Goal: Check status

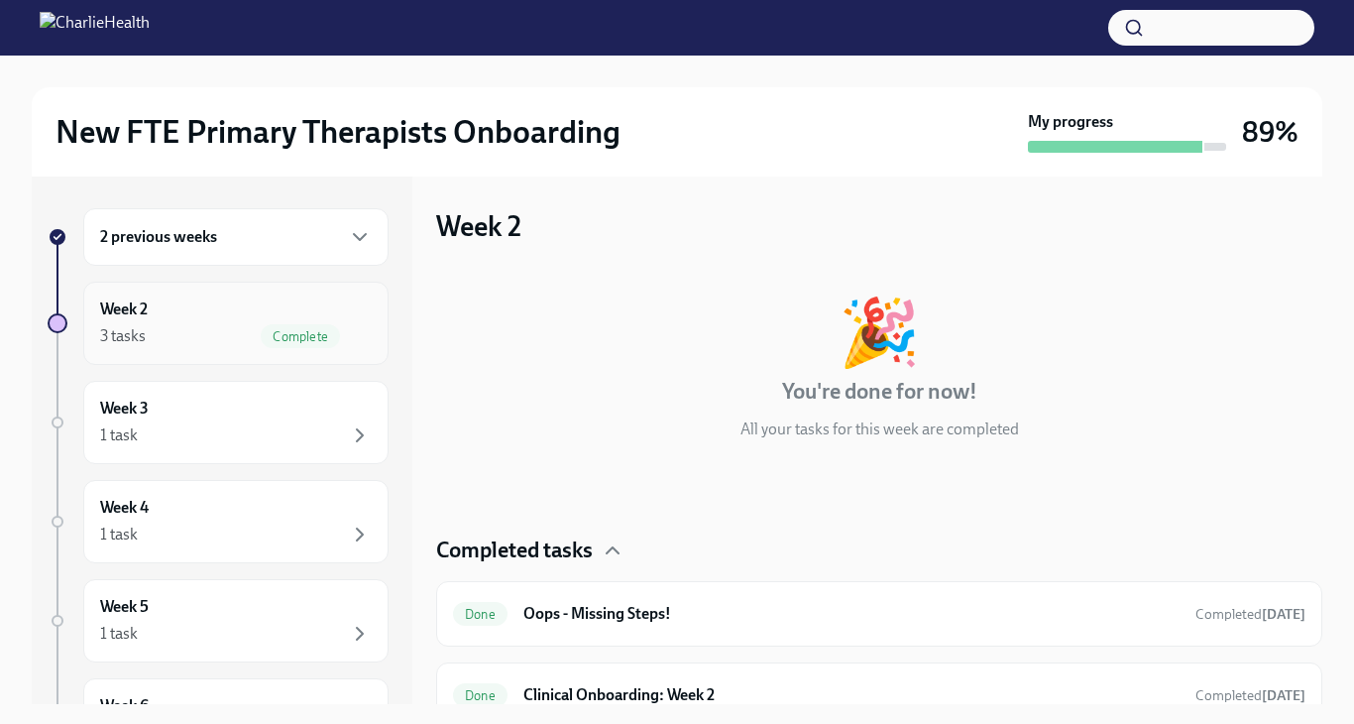
click at [323, 310] on div "Week 2 3 tasks Complete" at bounding box center [236, 323] width 272 height 50
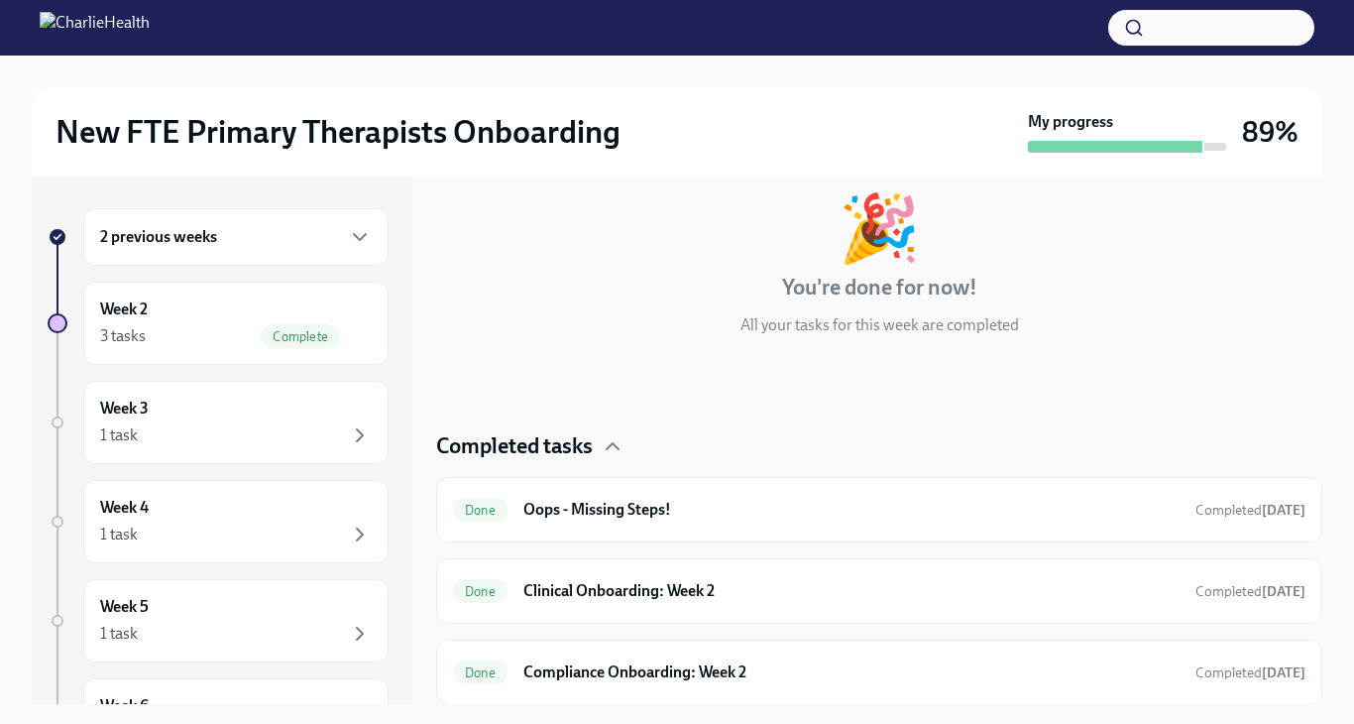
scroll to position [105, 0]
click at [287, 409] on div "Week 3 1 task" at bounding box center [236, 423] width 272 height 50
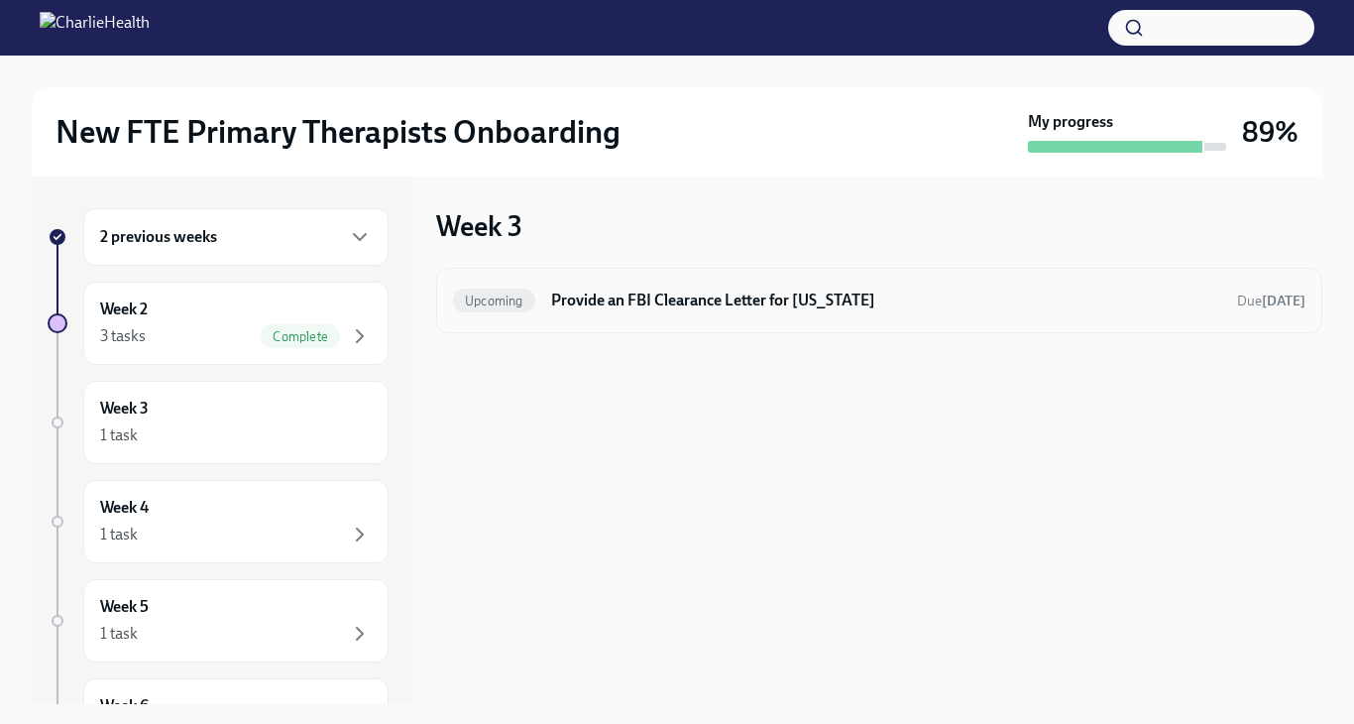
click at [649, 307] on h6 "Provide an FBI Clearance Letter for [US_STATE]" at bounding box center [886, 301] width 670 height 22
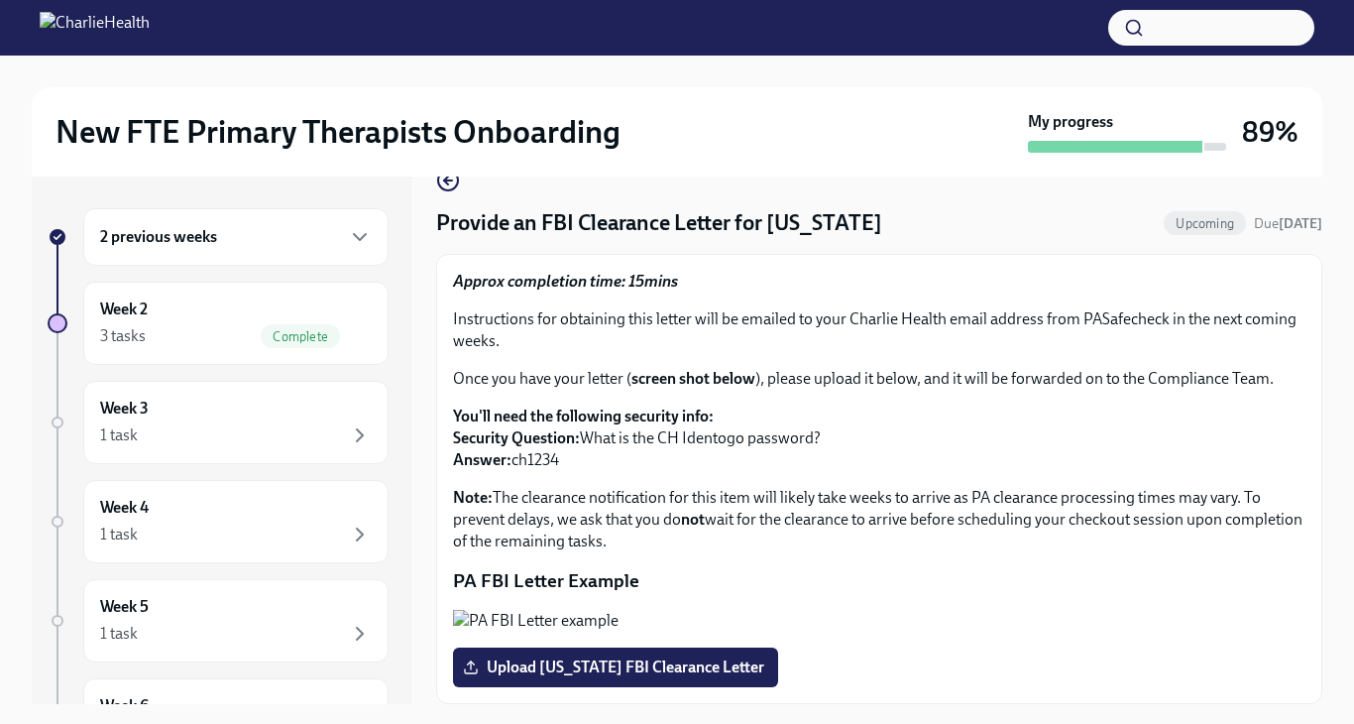
scroll to position [43, 0]
click at [1171, 314] on p "Instructions for obtaining this letter will be emailed to your Charlie Health e…" at bounding box center [879, 330] width 853 height 44
click at [713, 610] on button "Zoom image" at bounding box center [879, 621] width 853 height 22
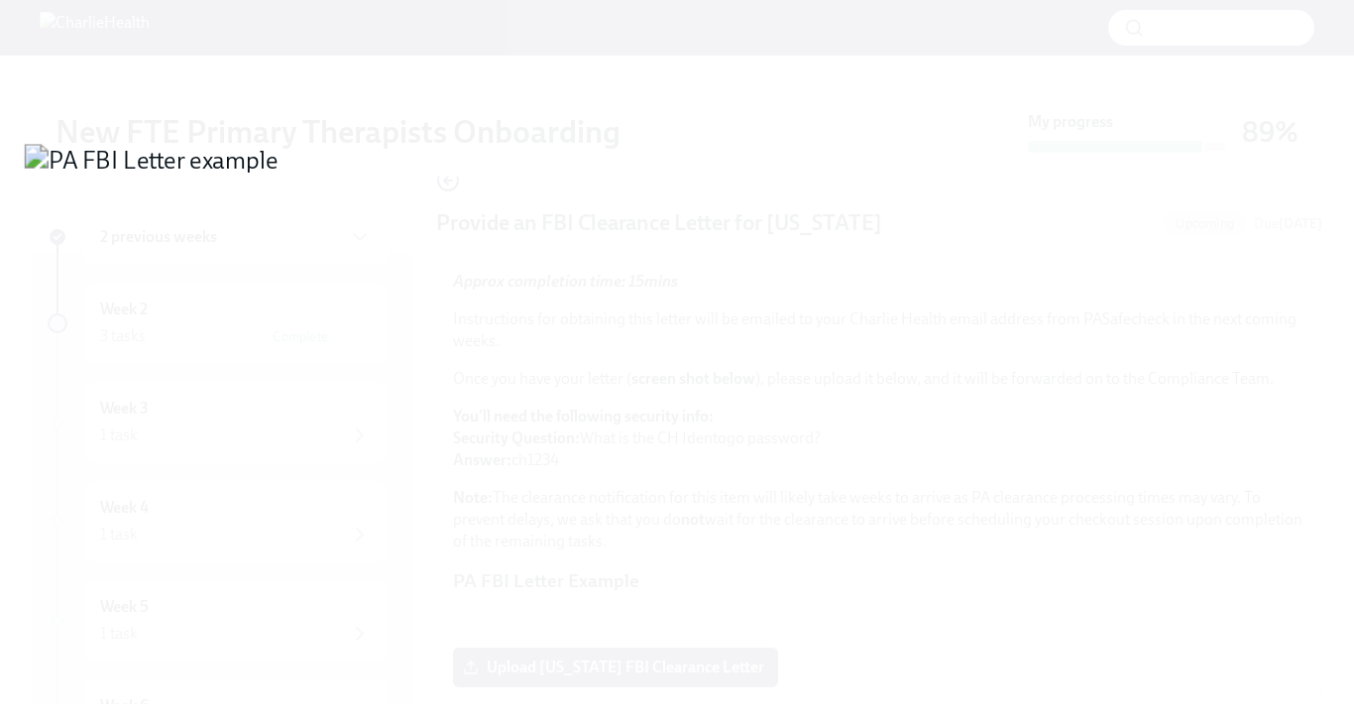
click at [713, 469] on button "Unzoom image" at bounding box center [677, 362] width 1354 height 724
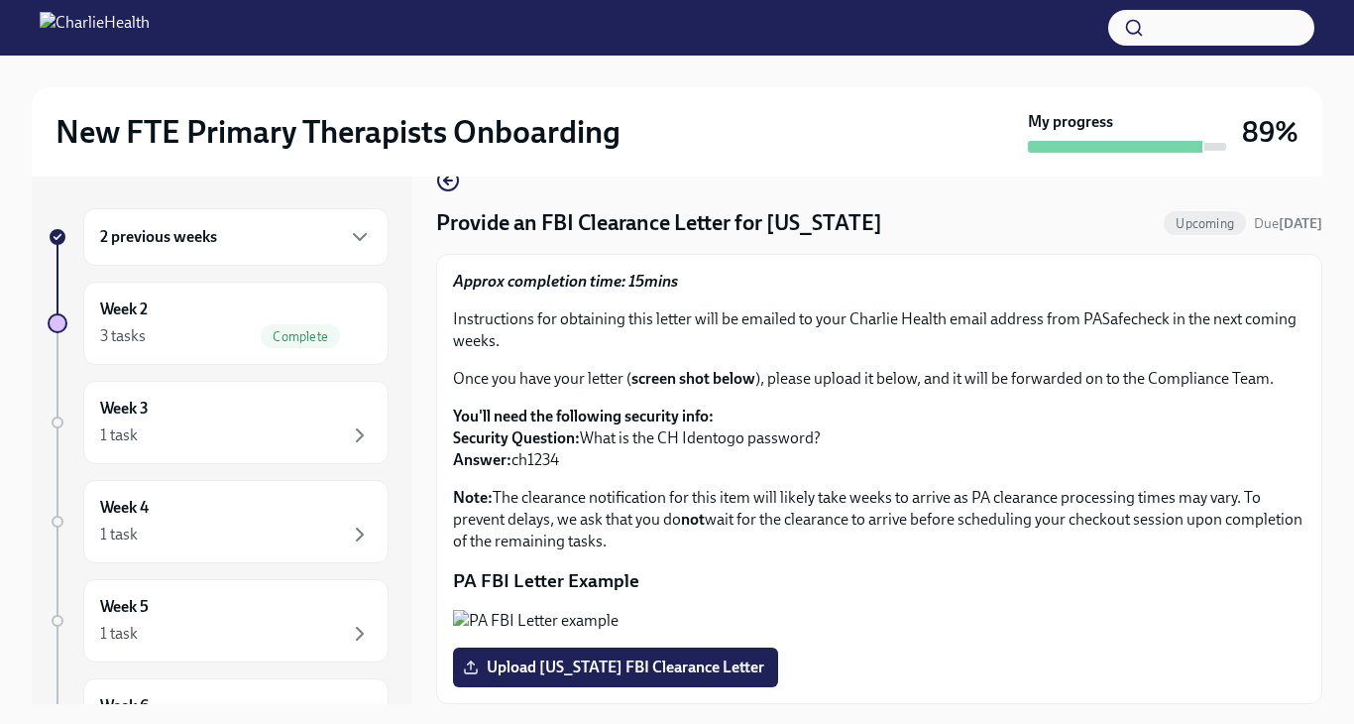
scroll to position [114, 0]
click at [228, 513] on div "Week 4 1 task" at bounding box center [236, 522] width 272 height 50
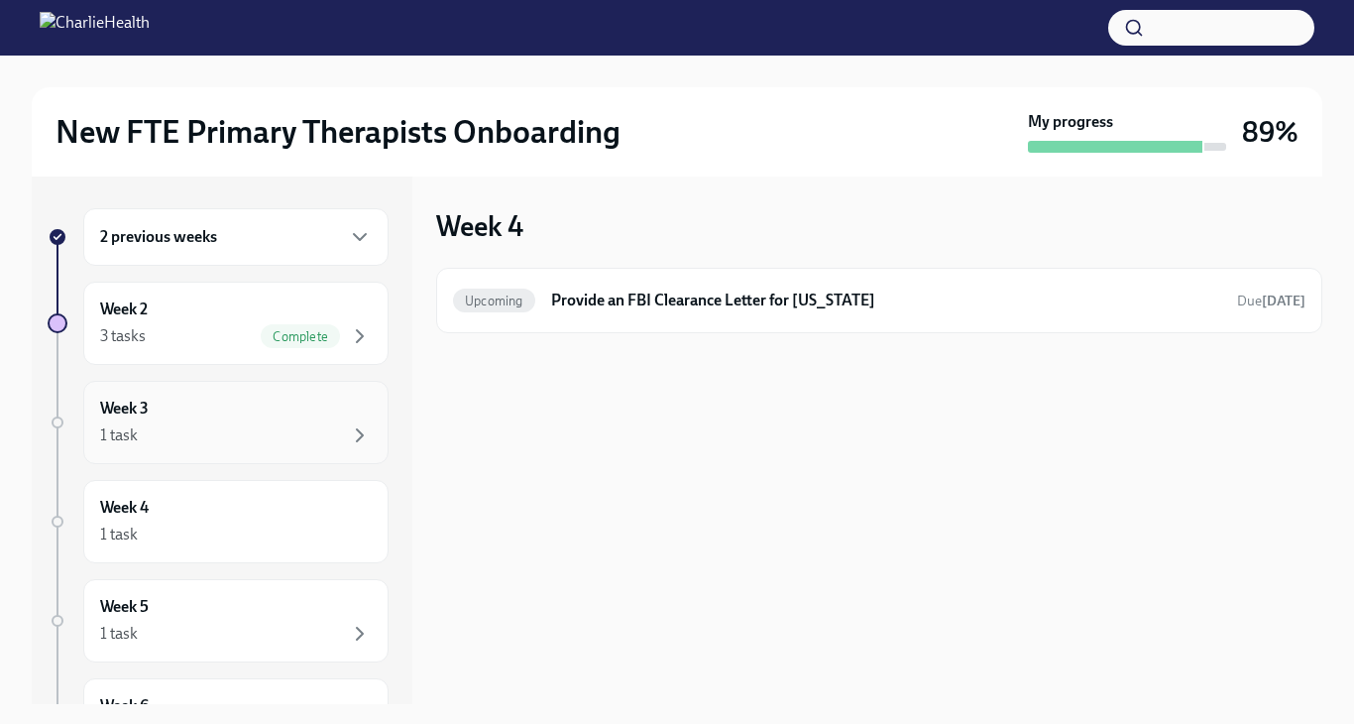
click at [258, 426] on div "1 task" at bounding box center [236, 435] width 272 height 24
click at [221, 603] on div "Week 5 1 task" at bounding box center [236, 621] width 272 height 50
click at [277, 364] on div "Week 2 3 tasks Complete" at bounding box center [235, 323] width 305 height 83
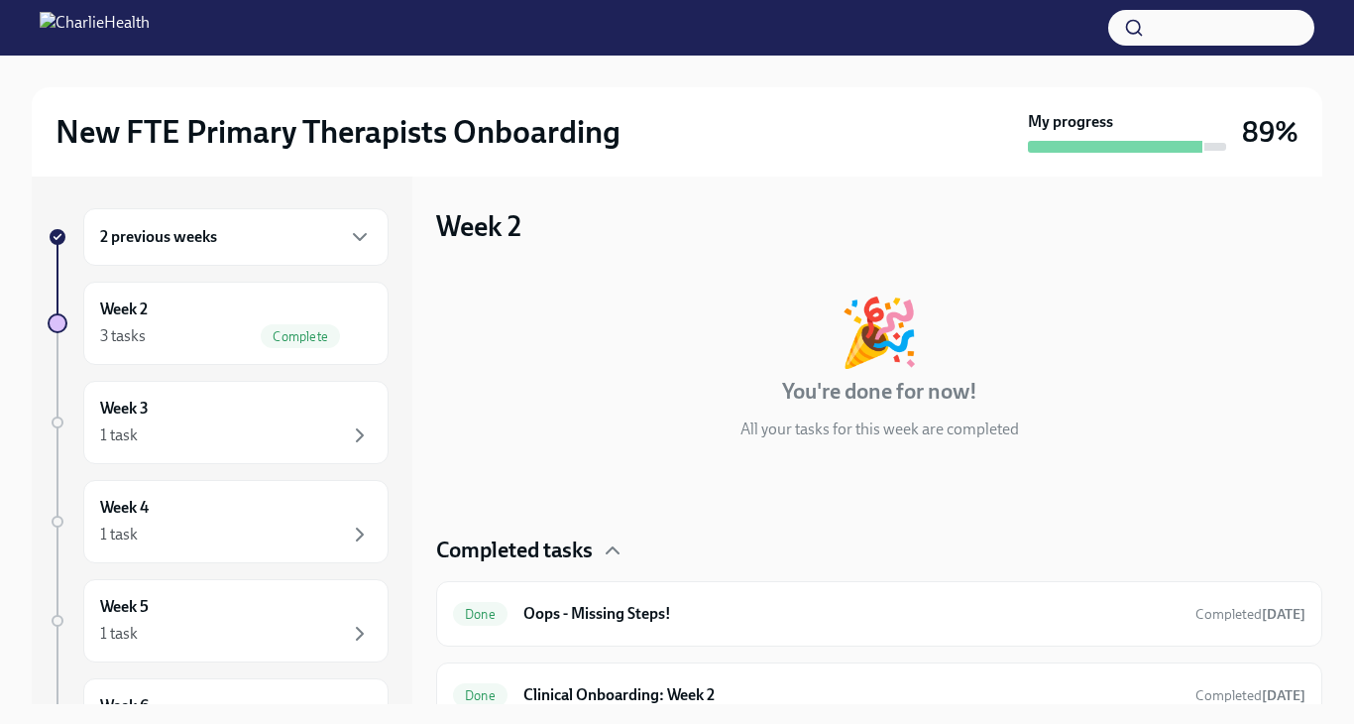
scroll to position [105, 0]
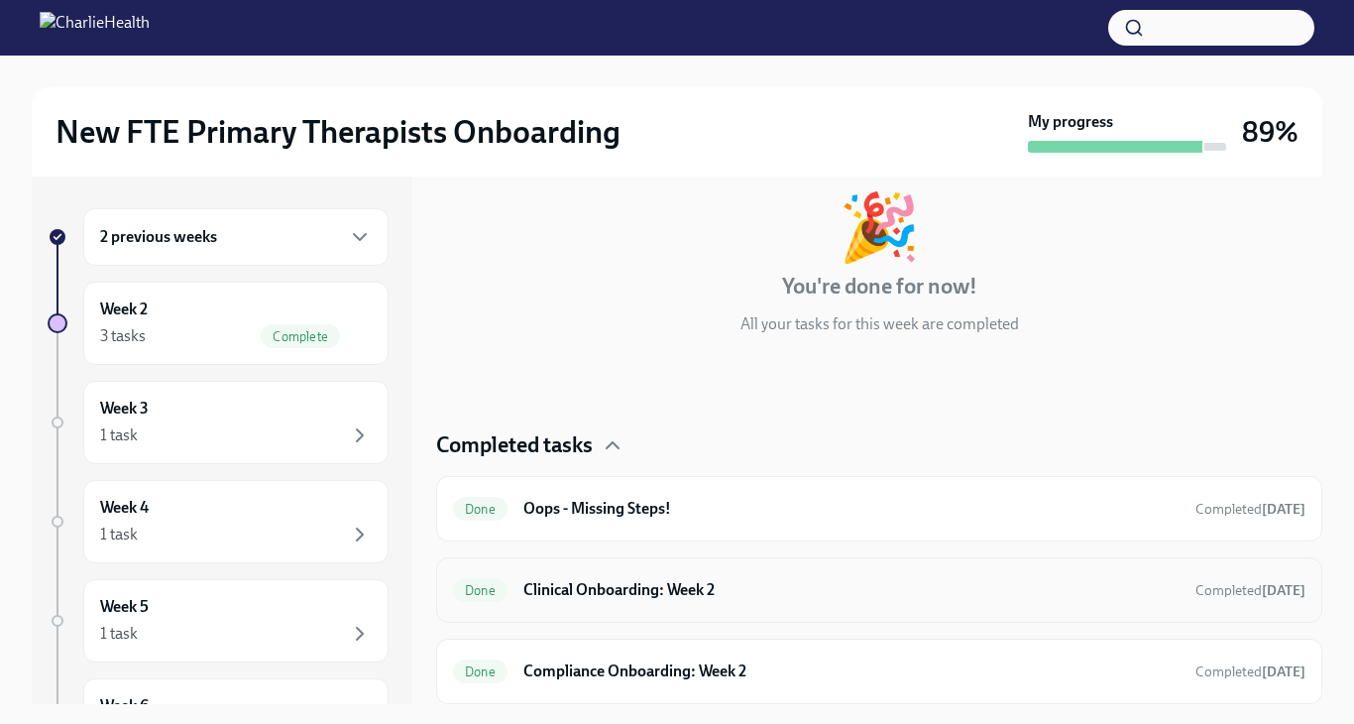
click at [579, 606] on div "Done Clinical Onboarding: Week 2 Completed 3 days ago" at bounding box center [879, 589] width 886 height 65
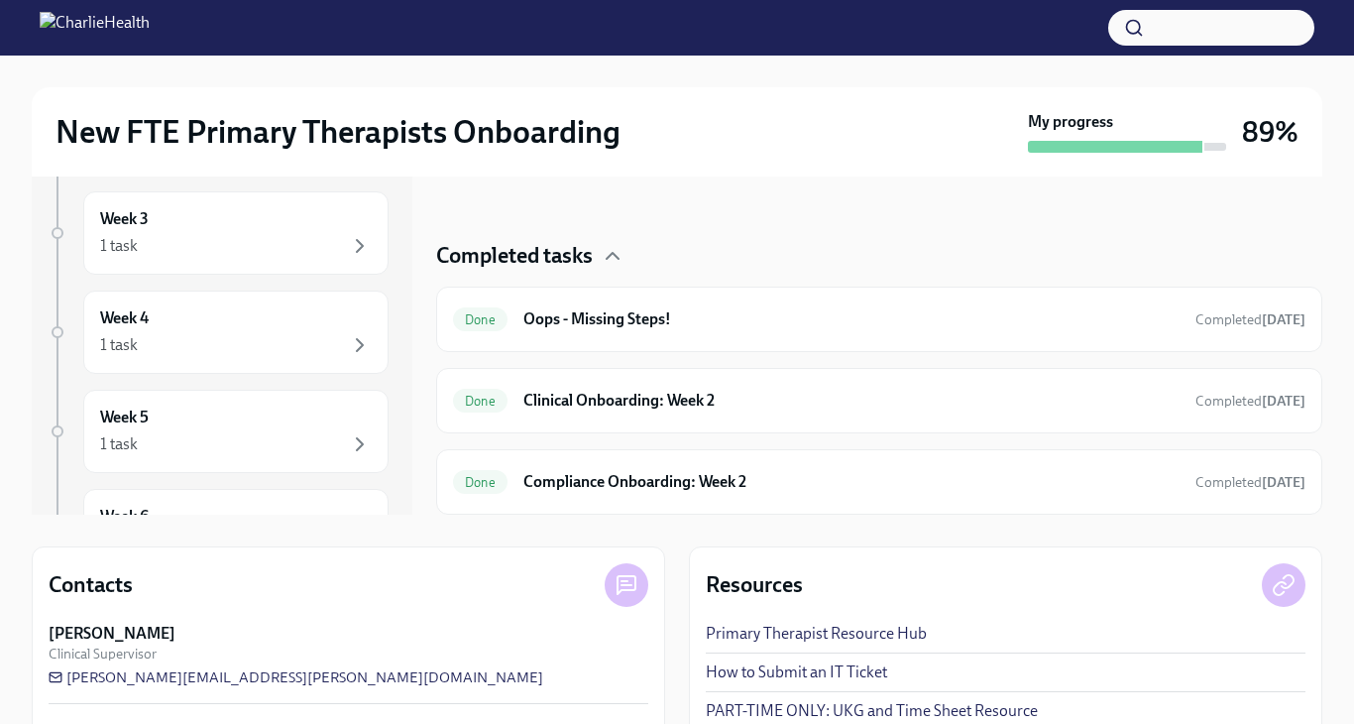
scroll to position [291, 0]
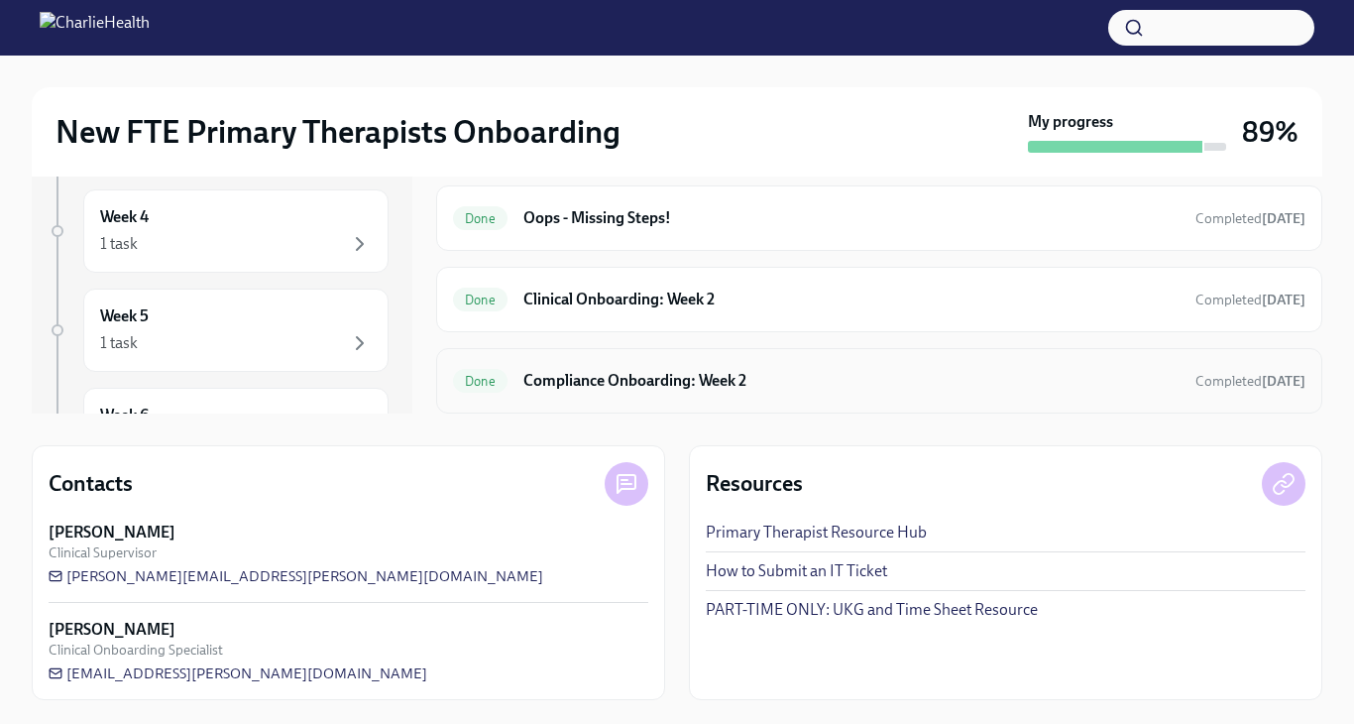
click at [632, 396] on div "Done Compliance Onboarding: Week 2 Completed 5 days ago" at bounding box center [879, 381] width 853 height 32
